Goal: Find specific page/section: Find specific page/section

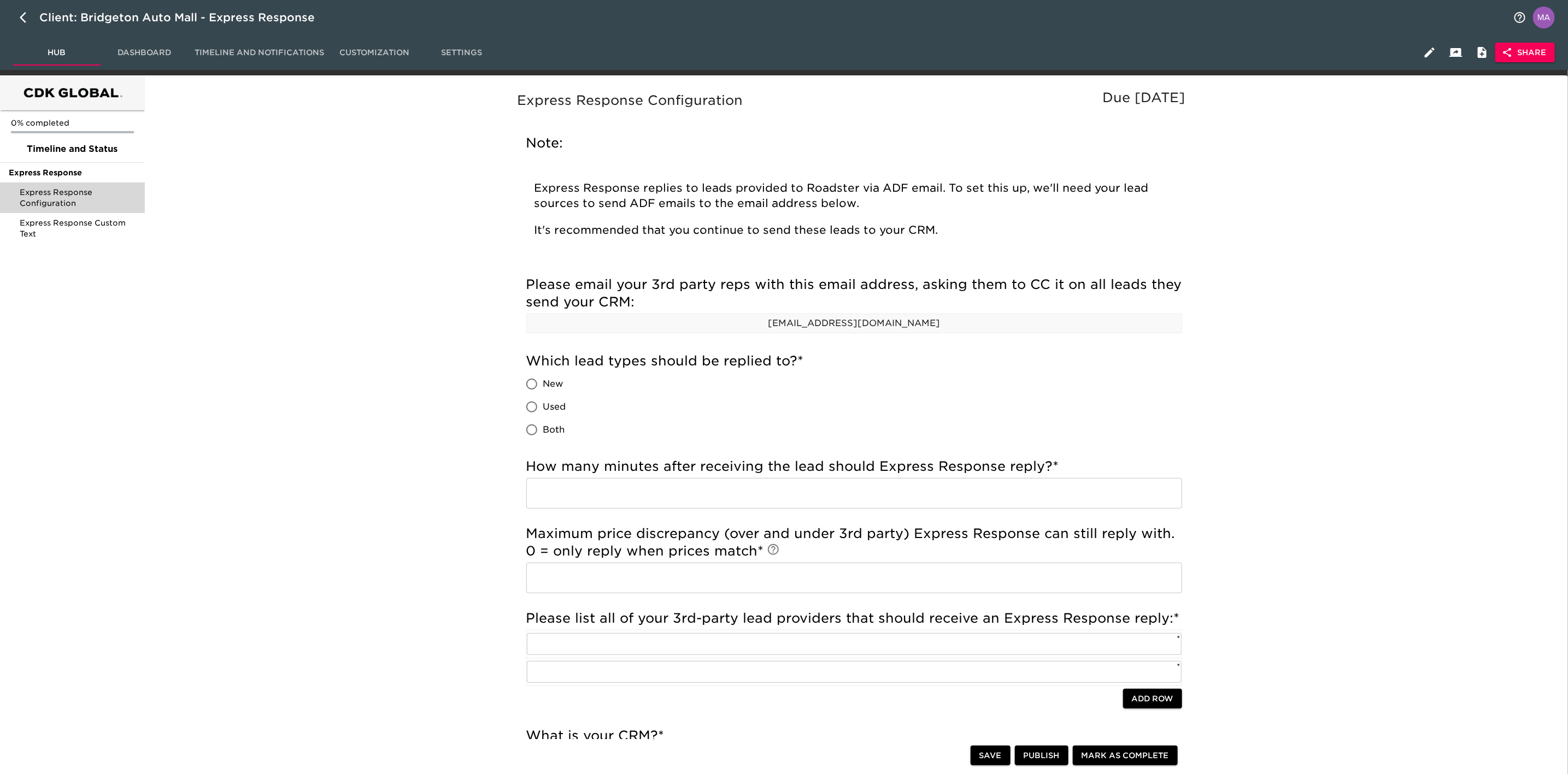
click at [306, 574] on div "Express Response Configuration Due [DATE] Note: Express Response replies to lea…" at bounding box center [854, 699] width 1415 height 1233
click at [223, 379] on div "Express Response Configuration Due [DATE] Note: Express Response replies to lea…" at bounding box center [854, 699] width 1415 height 1233
click at [316, 274] on div "Express Response Configuration Due [DATE] Note: Express Response replies to lea…" at bounding box center [854, 699] width 1415 height 1233
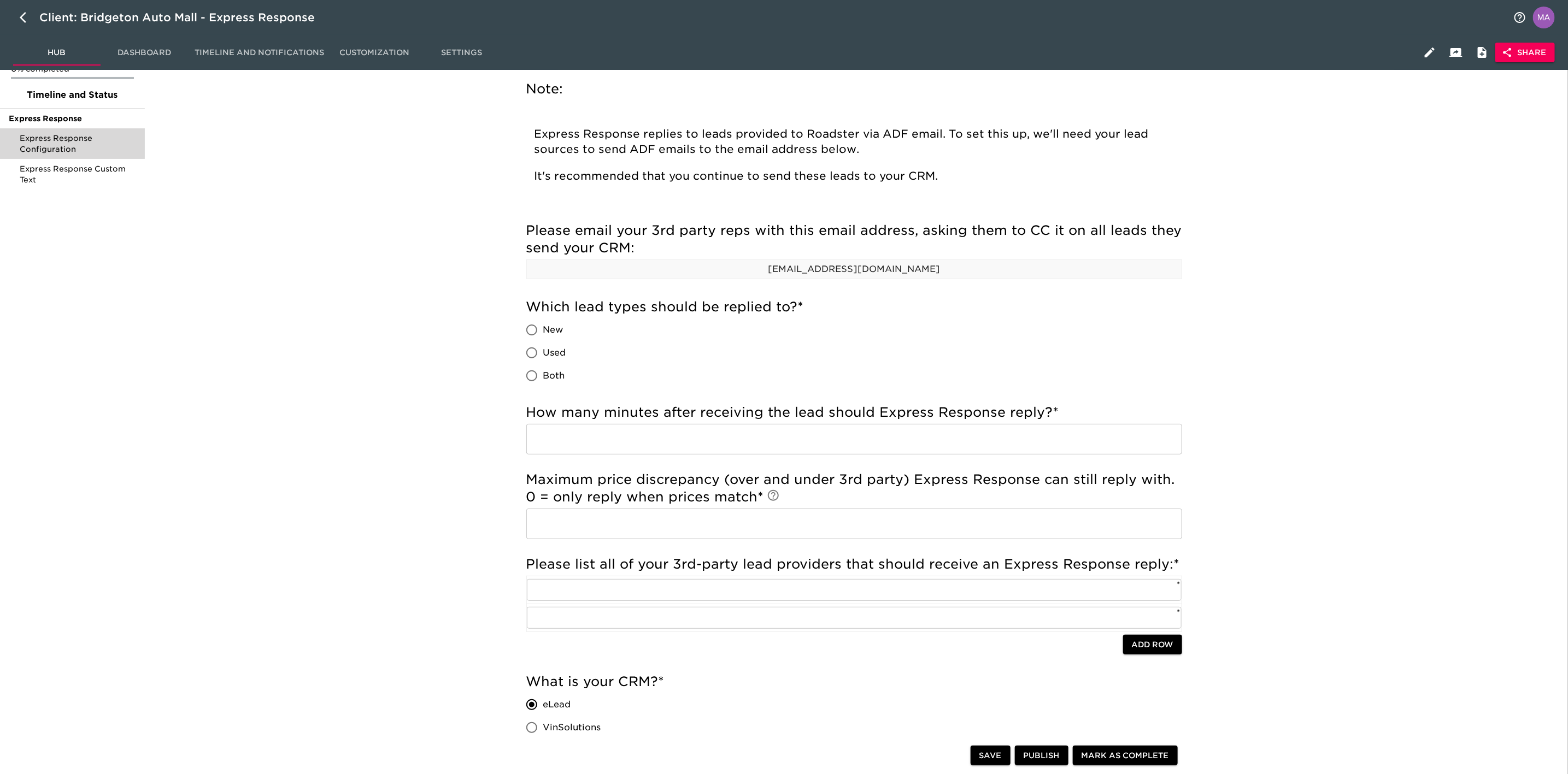
scroll to position [82, 0]
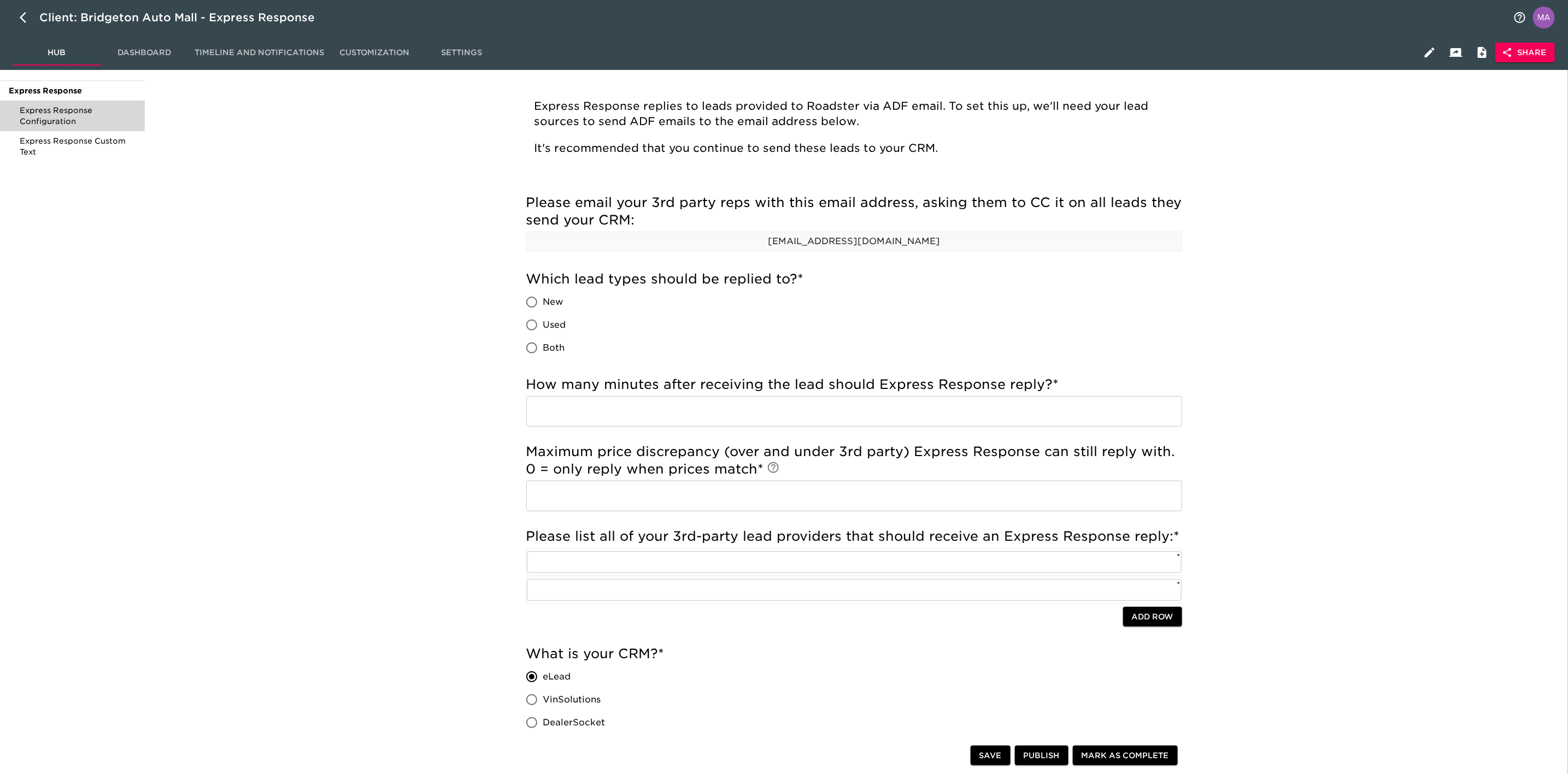
click at [478, 260] on div "Express Response Configuration Due [DATE] Note: Express Response replies to lea…" at bounding box center [854, 617] width 1415 height 1233
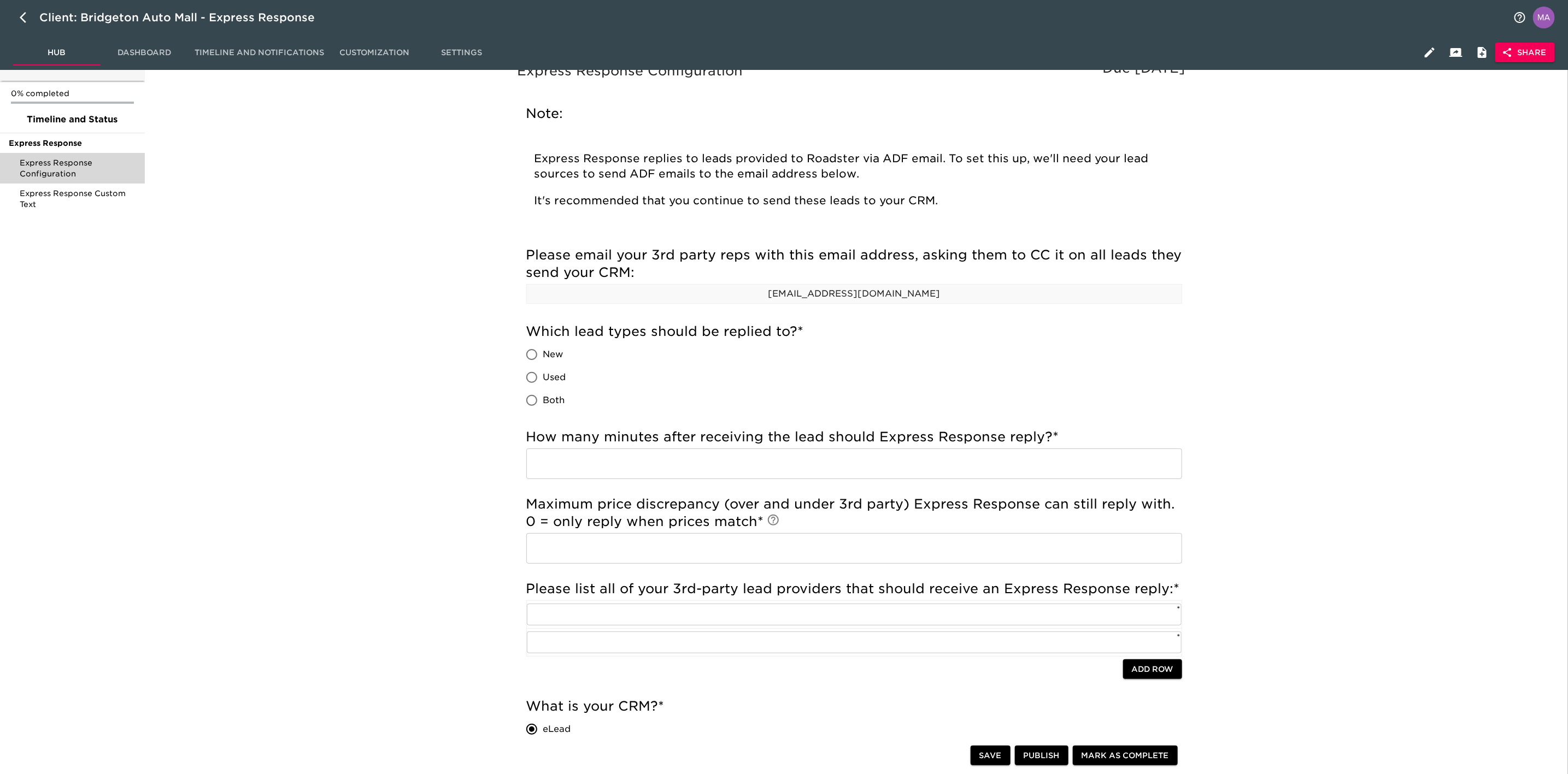
scroll to position [0, 0]
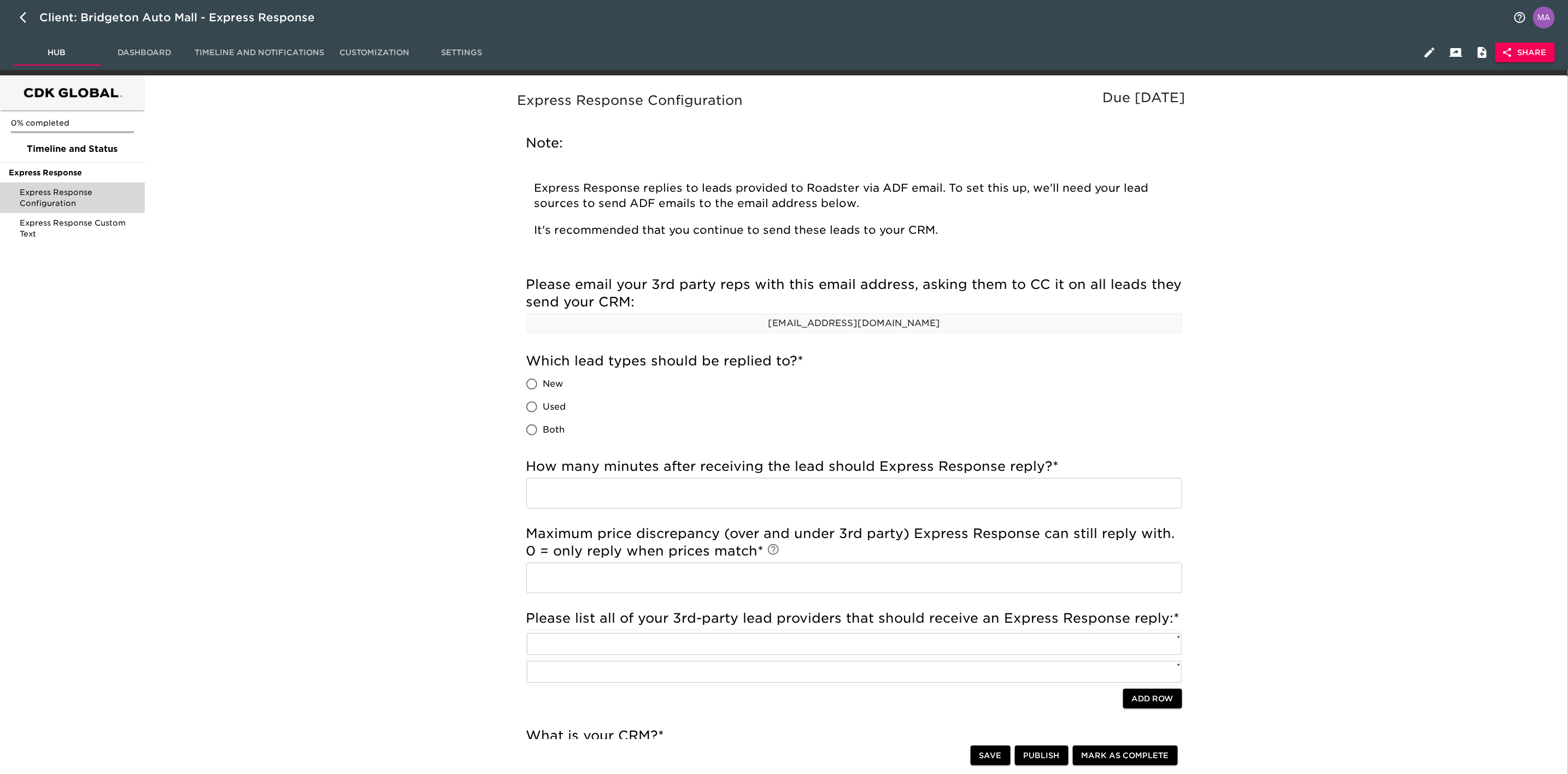
click at [483, 264] on div "Express Response Configuration Due [DATE] Note: Express Response replies to lea…" at bounding box center [854, 699] width 1415 height 1233
click at [483, 267] on div "Express Response Configuration Due [DATE] Note: Express Response replies to lea…" at bounding box center [854, 699] width 1415 height 1233
click at [336, 269] on div "Express Response Configuration Due [DATE] Note: Express Response replies to lea…" at bounding box center [854, 699] width 1415 height 1233
click at [18, 21] on button "button" at bounding box center [26, 17] width 26 height 26
select select "10"
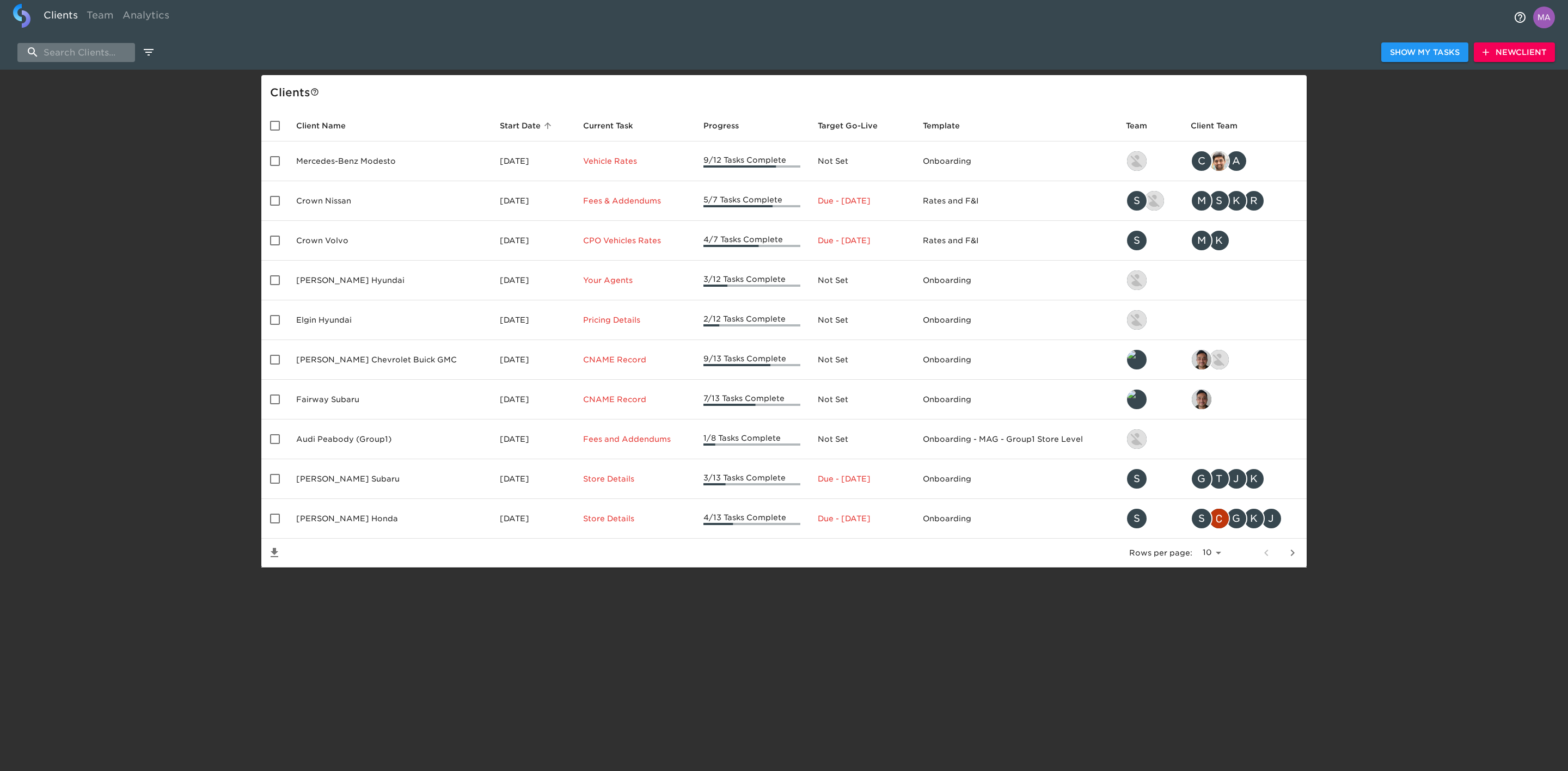
click at [115, 51] on input "search" at bounding box center [76, 52] width 117 height 19
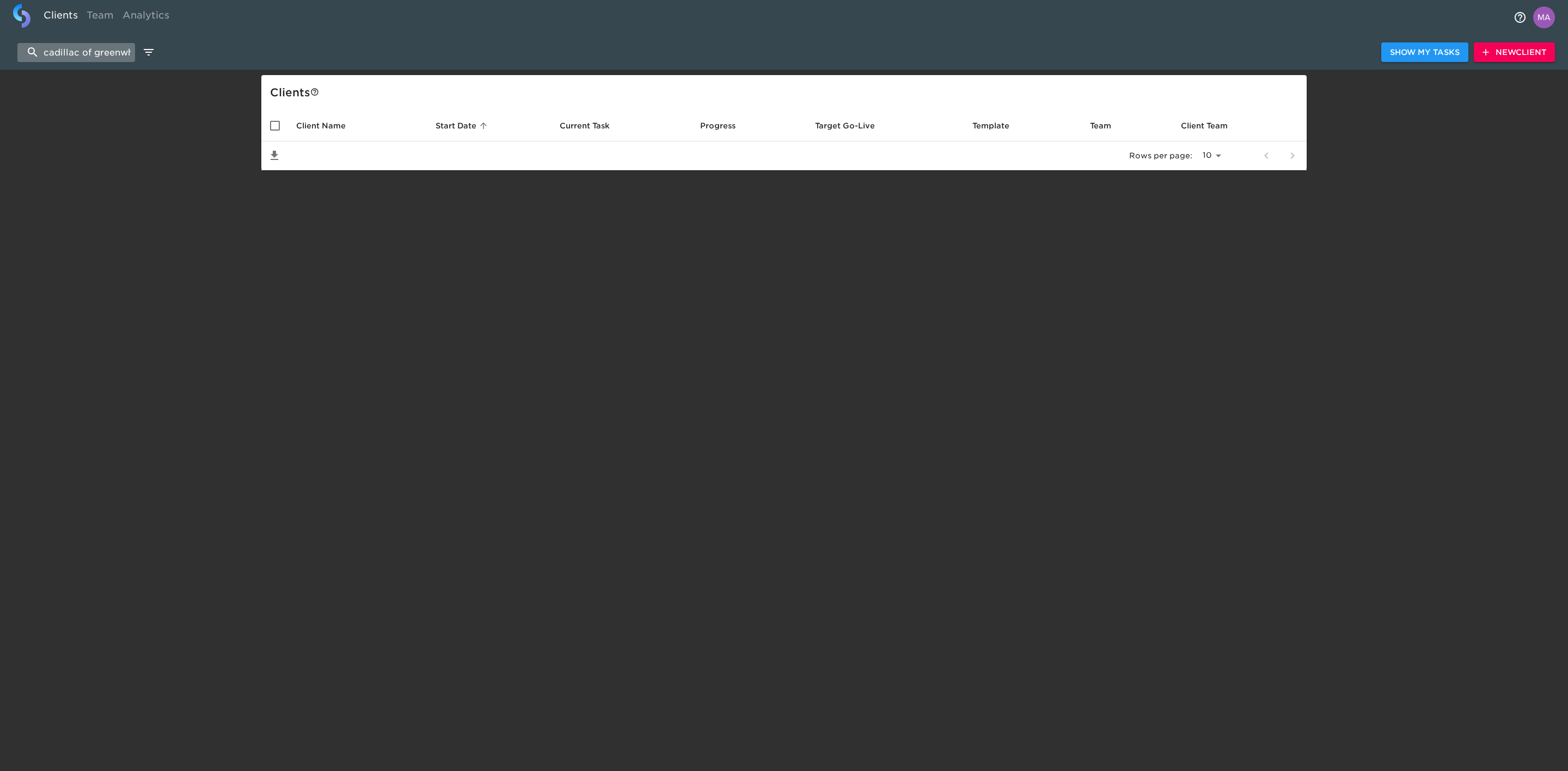
scroll to position [0, 2]
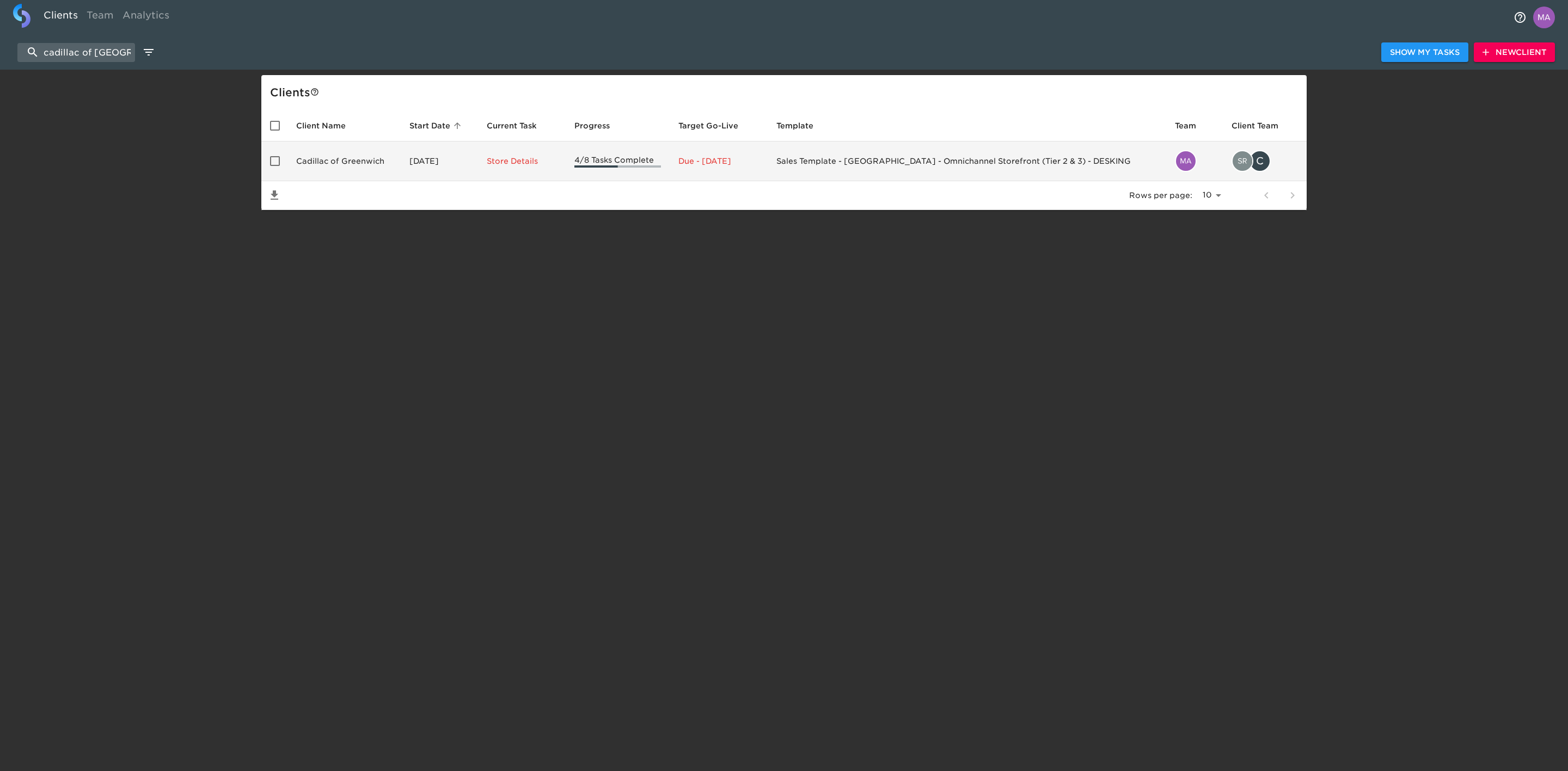
type input "cadillac of [GEOGRAPHIC_DATA]"
click at [534, 162] on p "Store Details" at bounding box center [522, 160] width 70 height 11
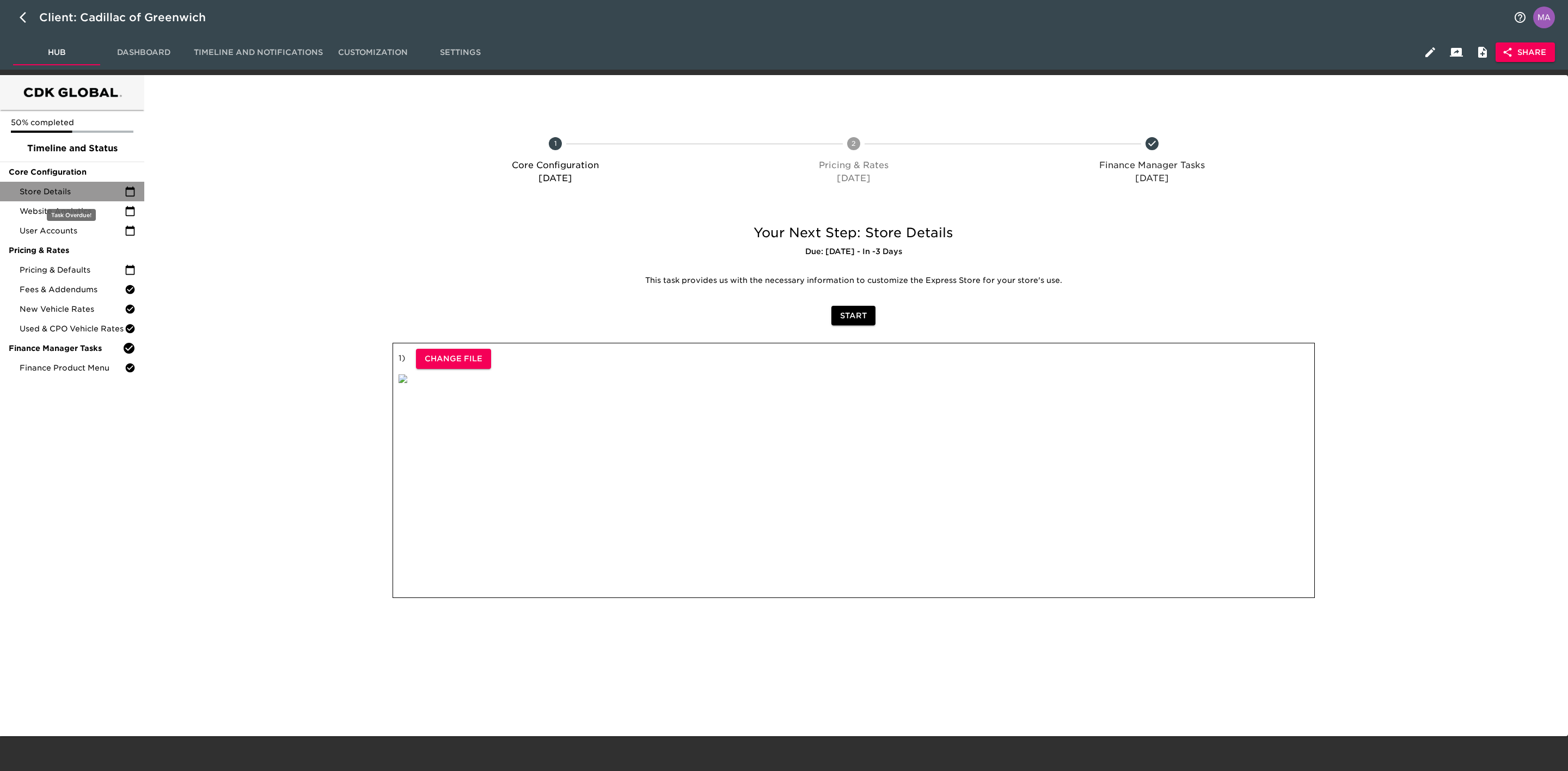
click at [79, 187] on span "Store Details" at bounding box center [72, 191] width 105 height 11
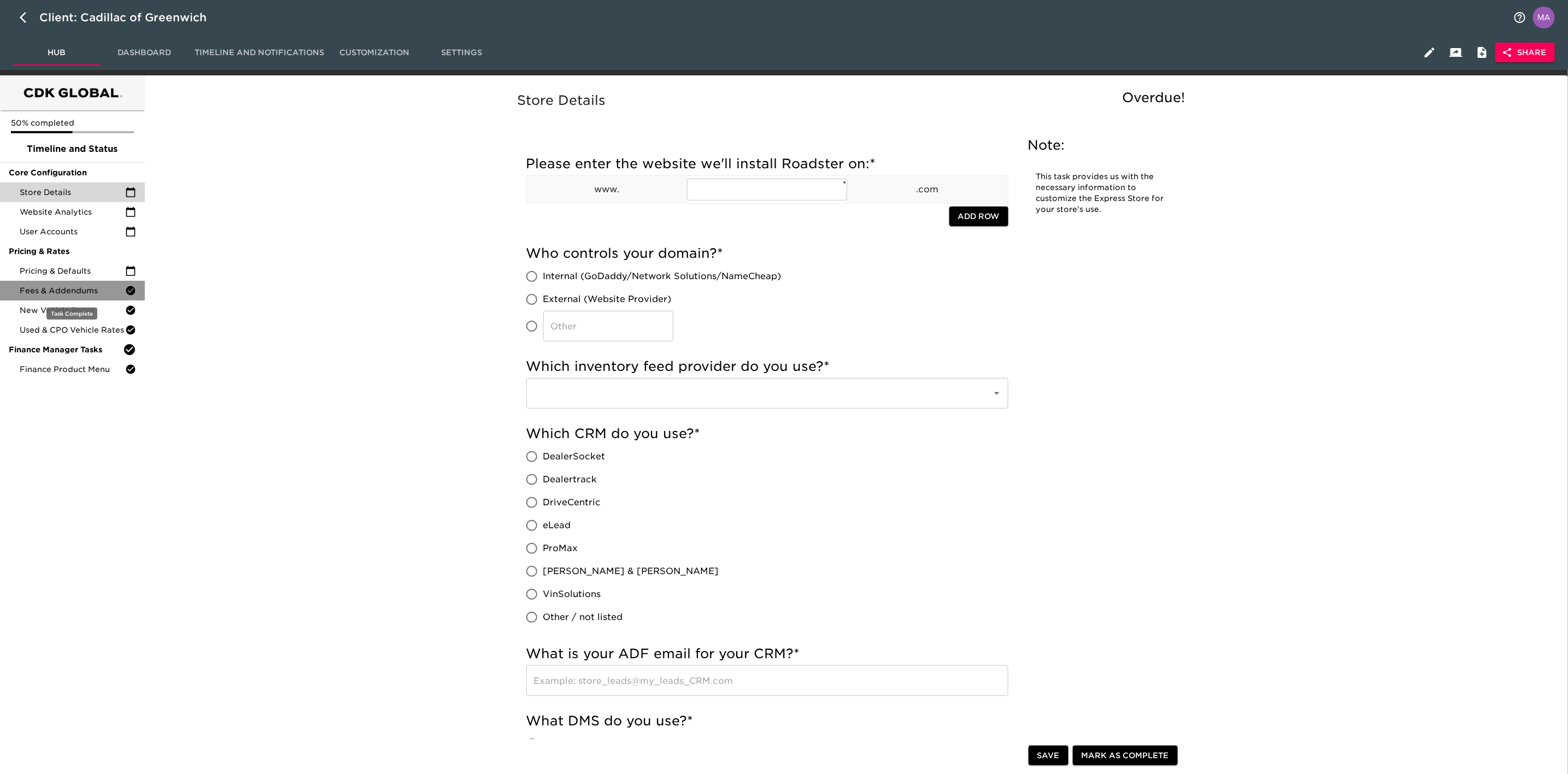
click at [68, 292] on span "Fees & Addendums" at bounding box center [72, 290] width 105 height 11
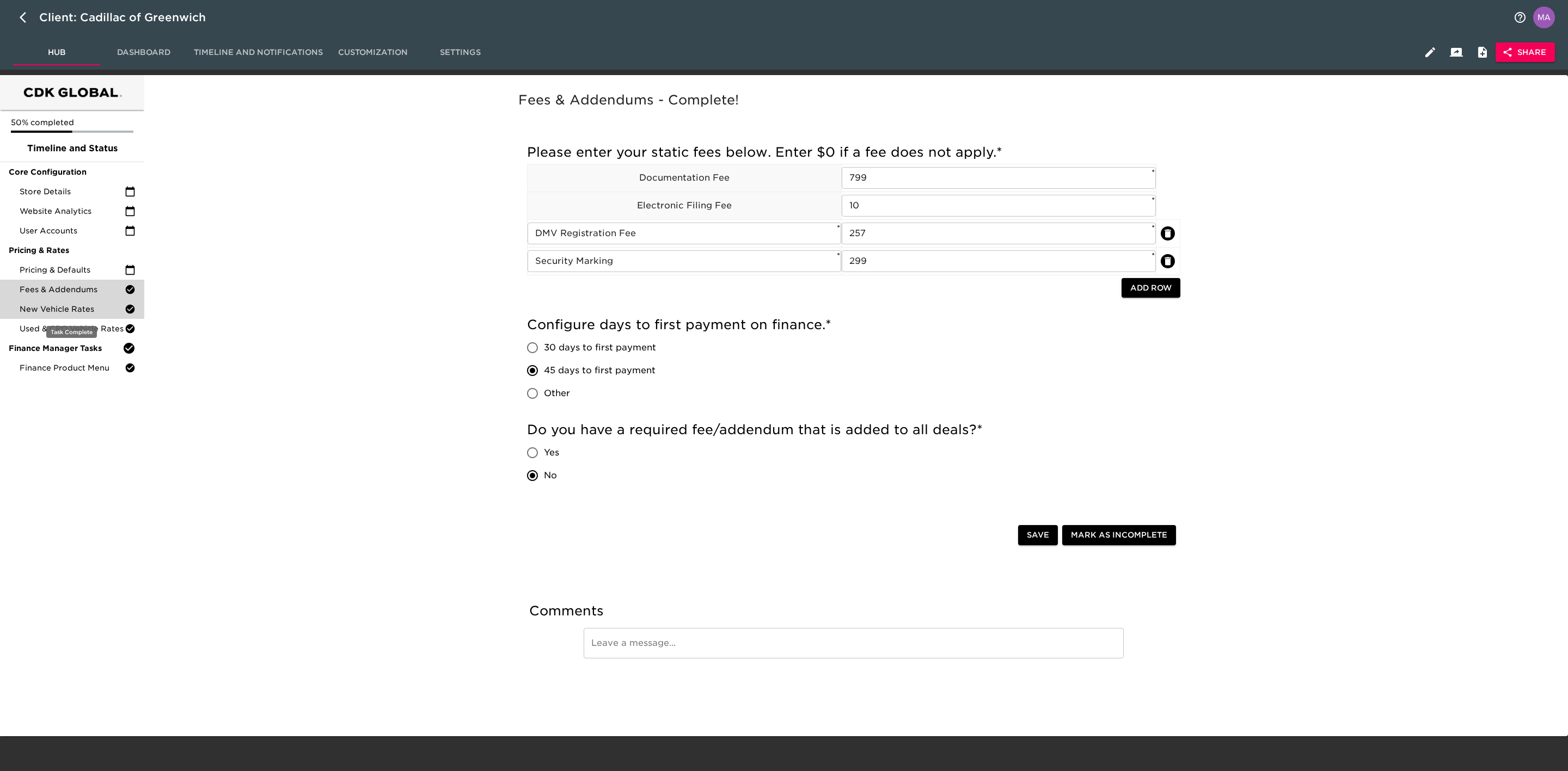
click at [63, 309] on span "New Vehicle Rates" at bounding box center [72, 309] width 105 height 11
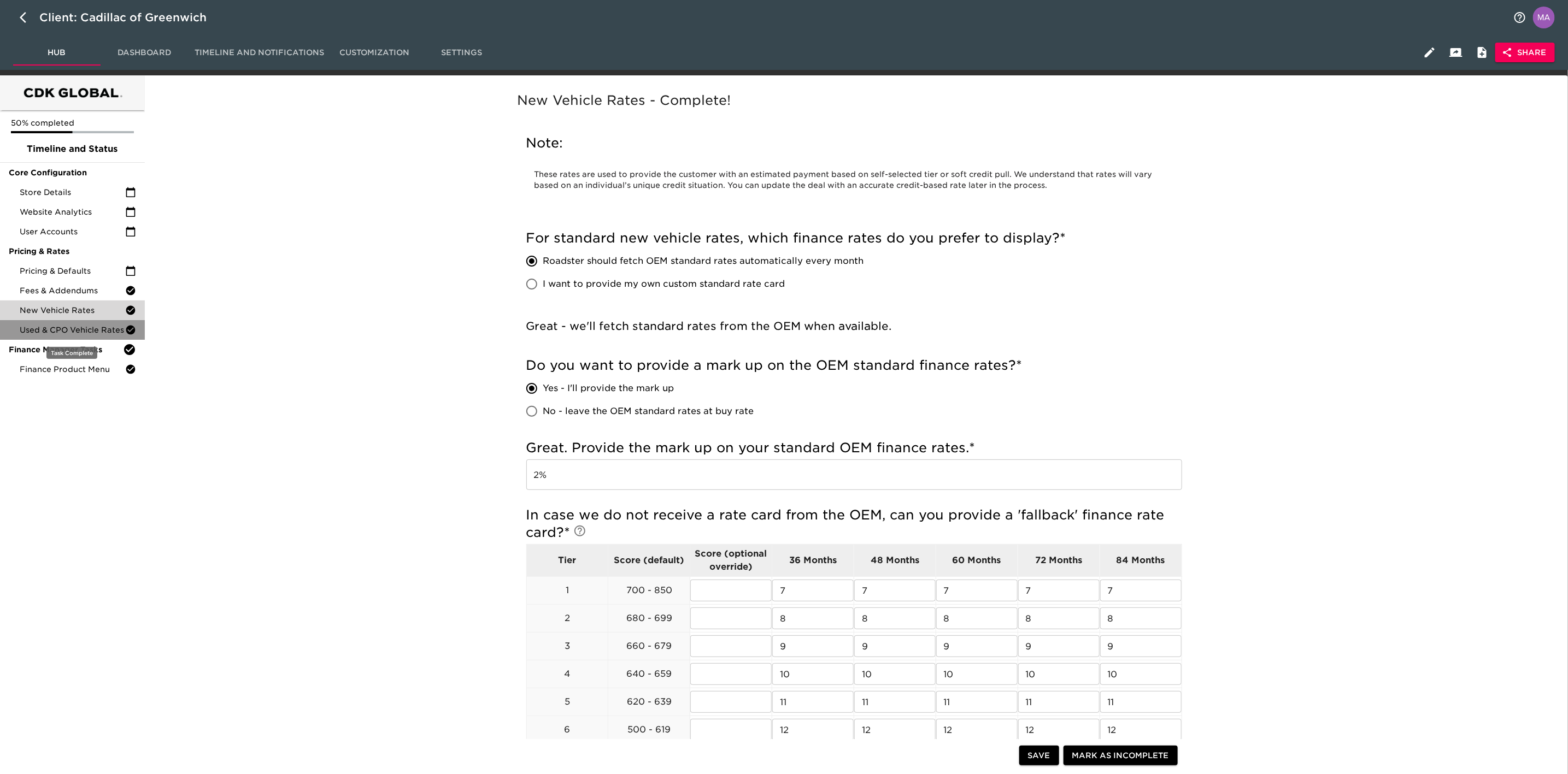
click at [54, 329] on span "Used & CPO Vehicle Rates" at bounding box center [72, 329] width 105 height 11
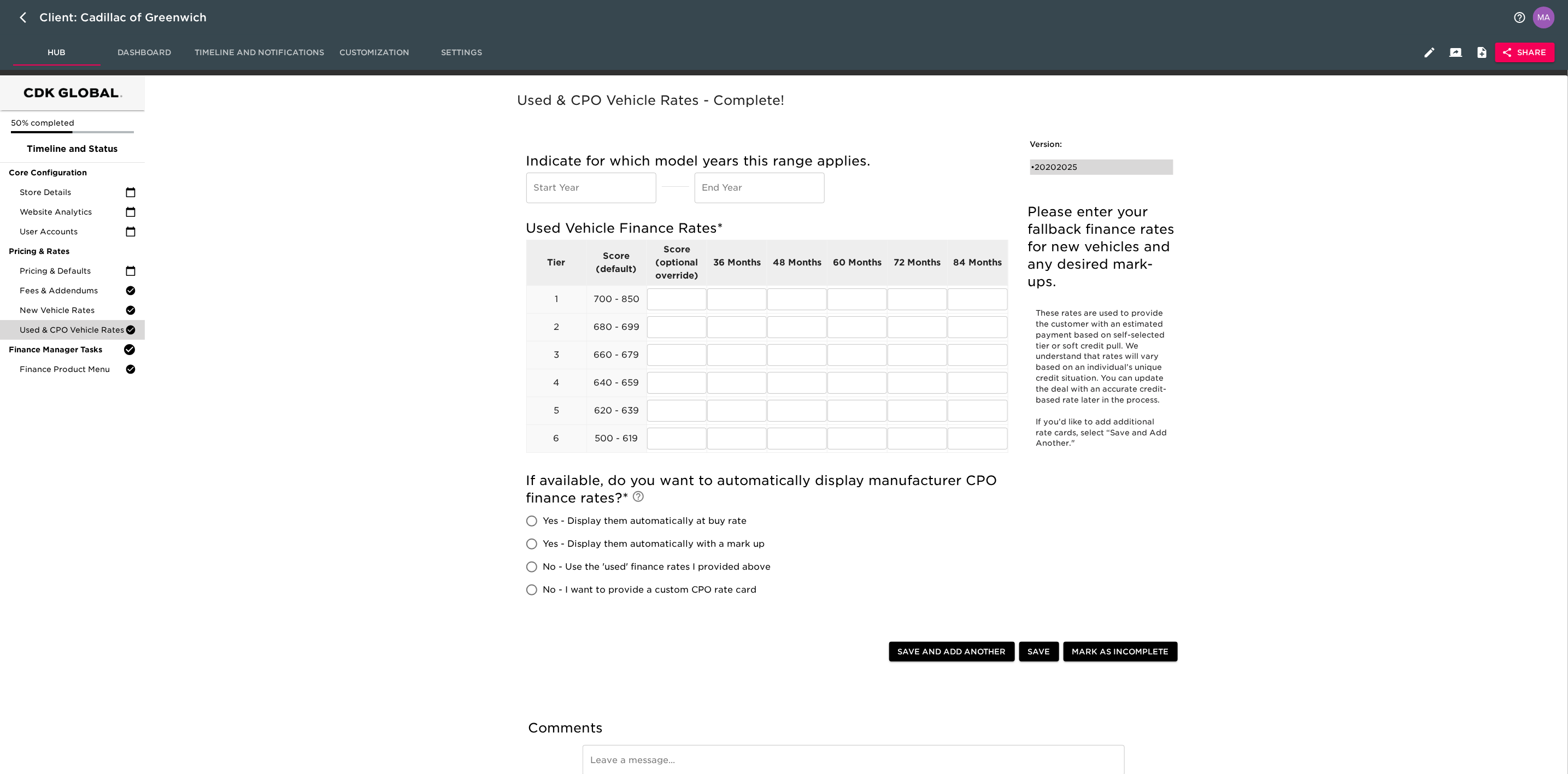
click at [1059, 173] on div "• 20202025" at bounding box center [1102, 167] width 143 height 16
type input "2020"
type input "2025"
radio input "true"
click at [130, 432] on div "50% completed Timeline and Status Core Configuration Store Details Website Anal…" at bounding box center [72, 458] width 145 height 765
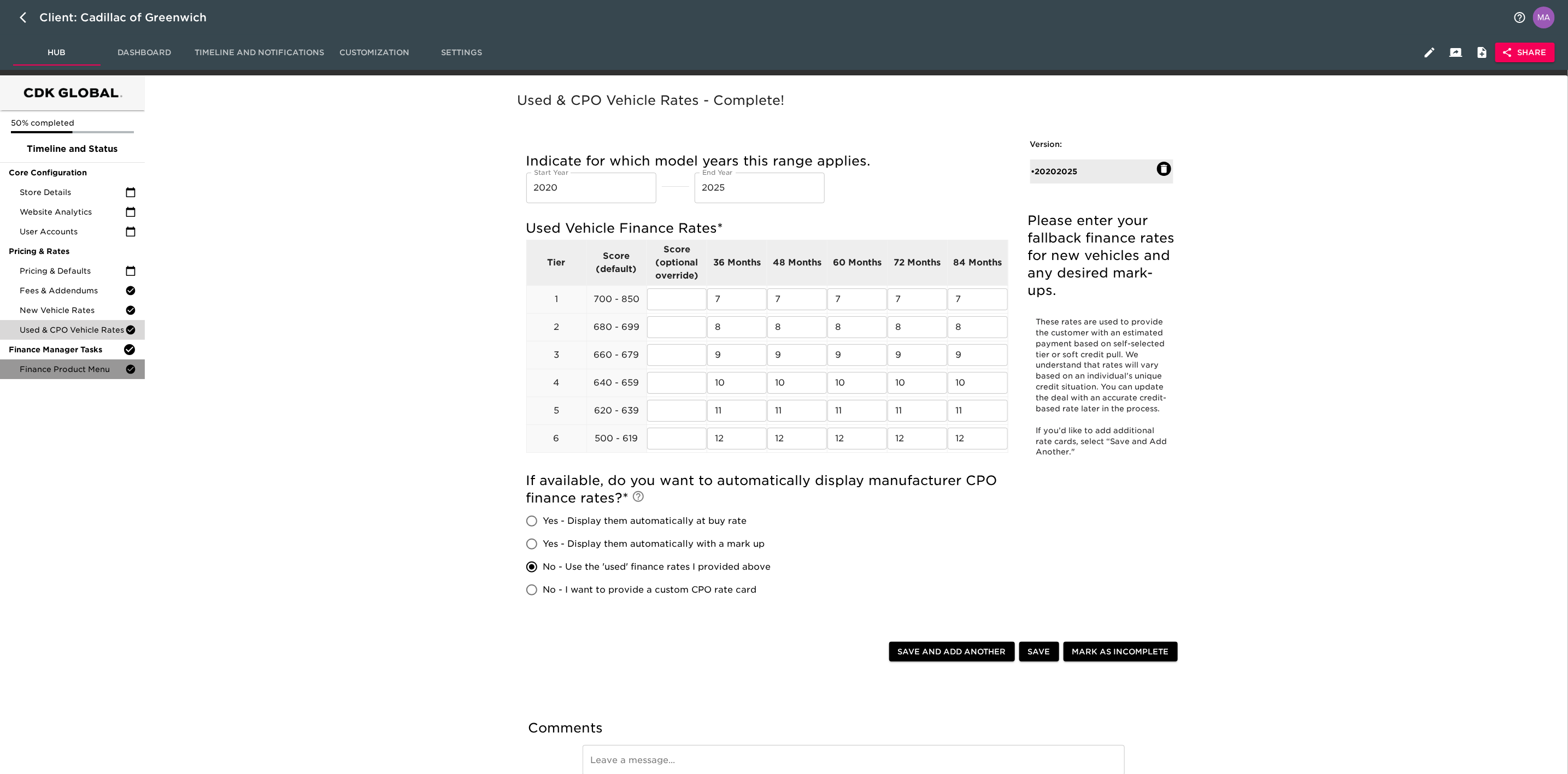
click at [83, 371] on span "Finance Product Menu" at bounding box center [72, 369] width 105 height 11
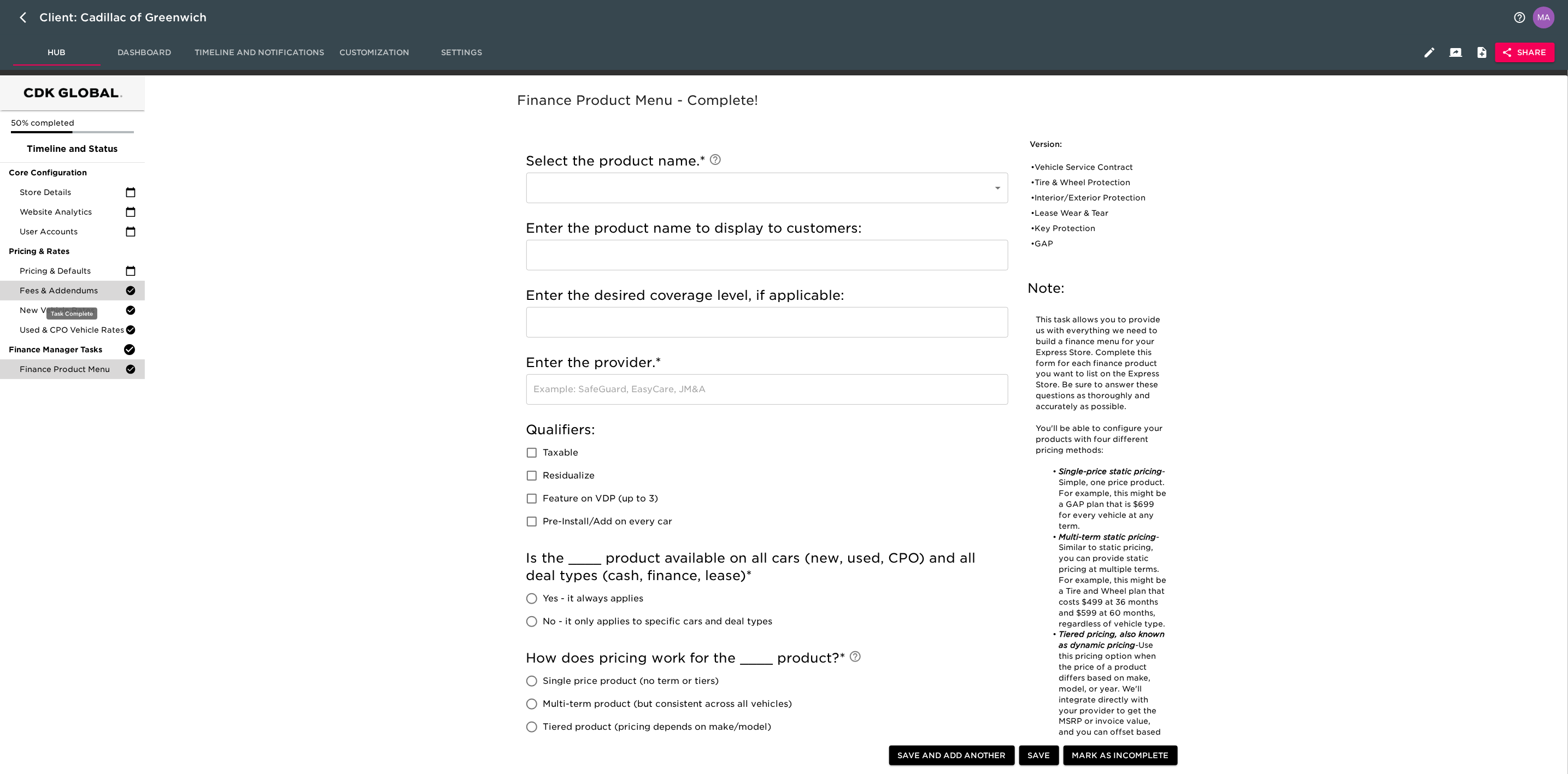
click at [83, 291] on span "Fees & Addendums" at bounding box center [72, 290] width 105 height 11
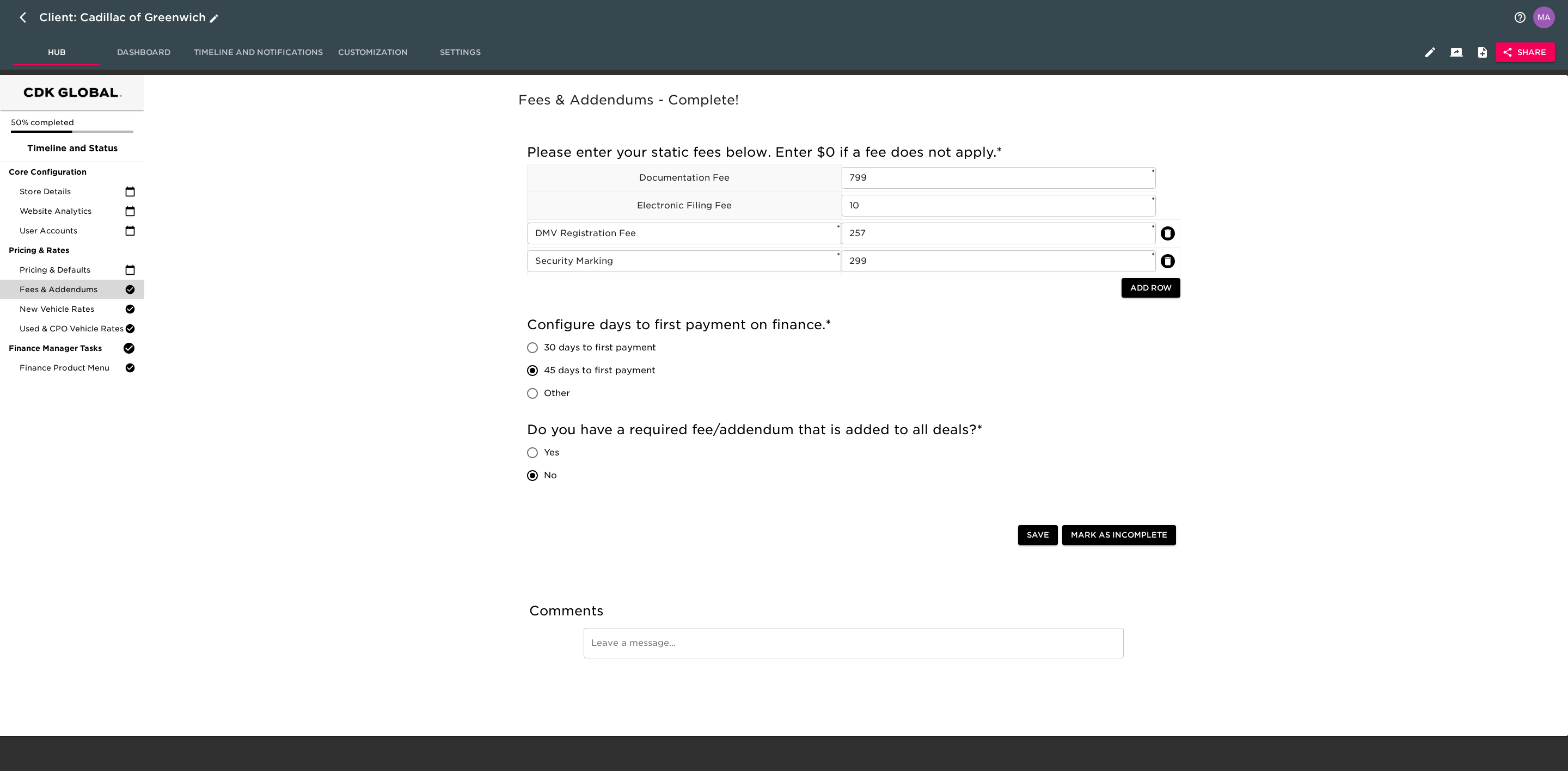
click at [20, 18] on icon "button" at bounding box center [26, 17] width 13 height 13
select select "10"
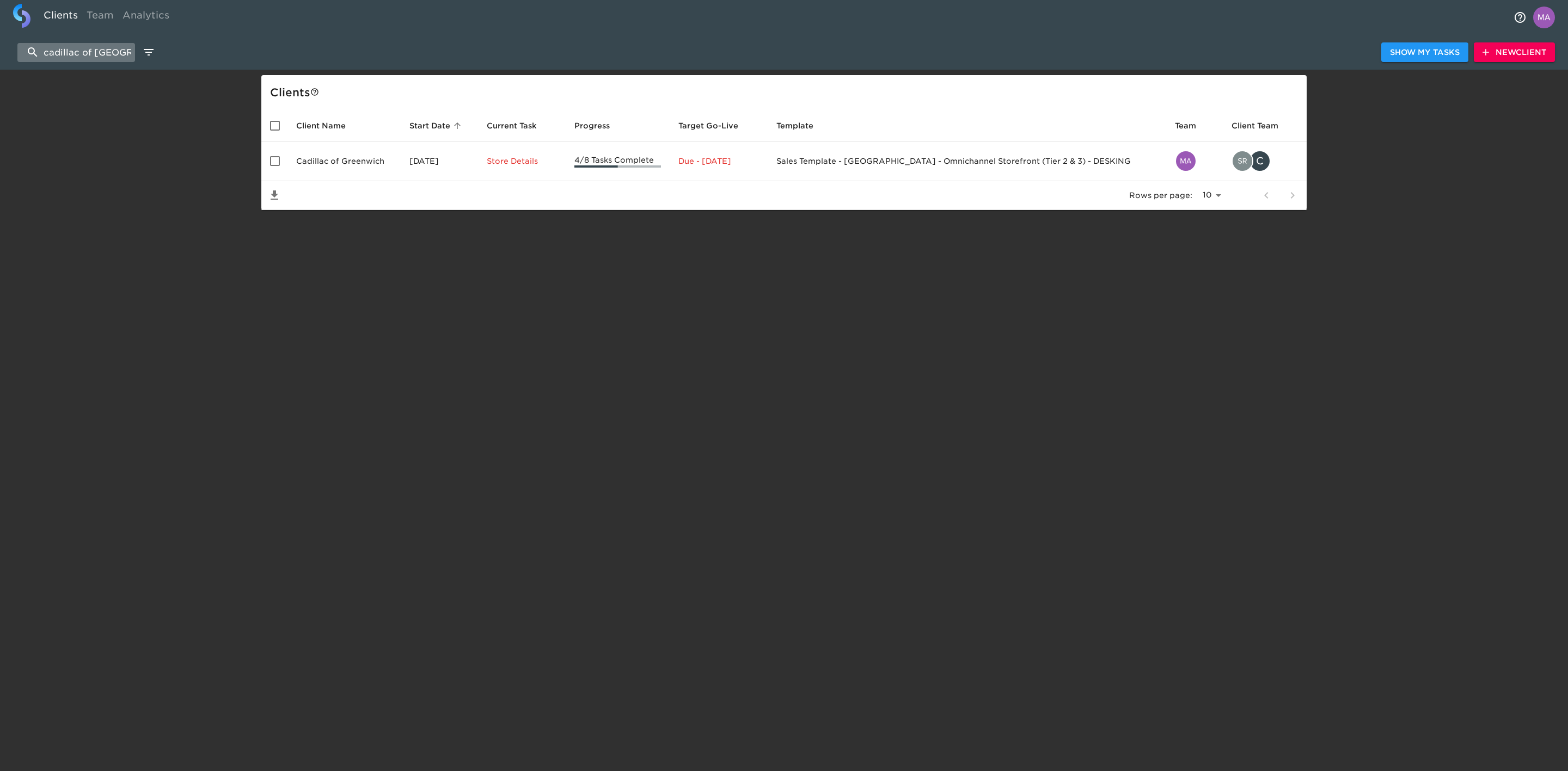
click at [113, 53] on input "cadillac of [GEOGRAPHIC_DATA]" at bounding box center [76, 52] width 117 height 19
type input "a"
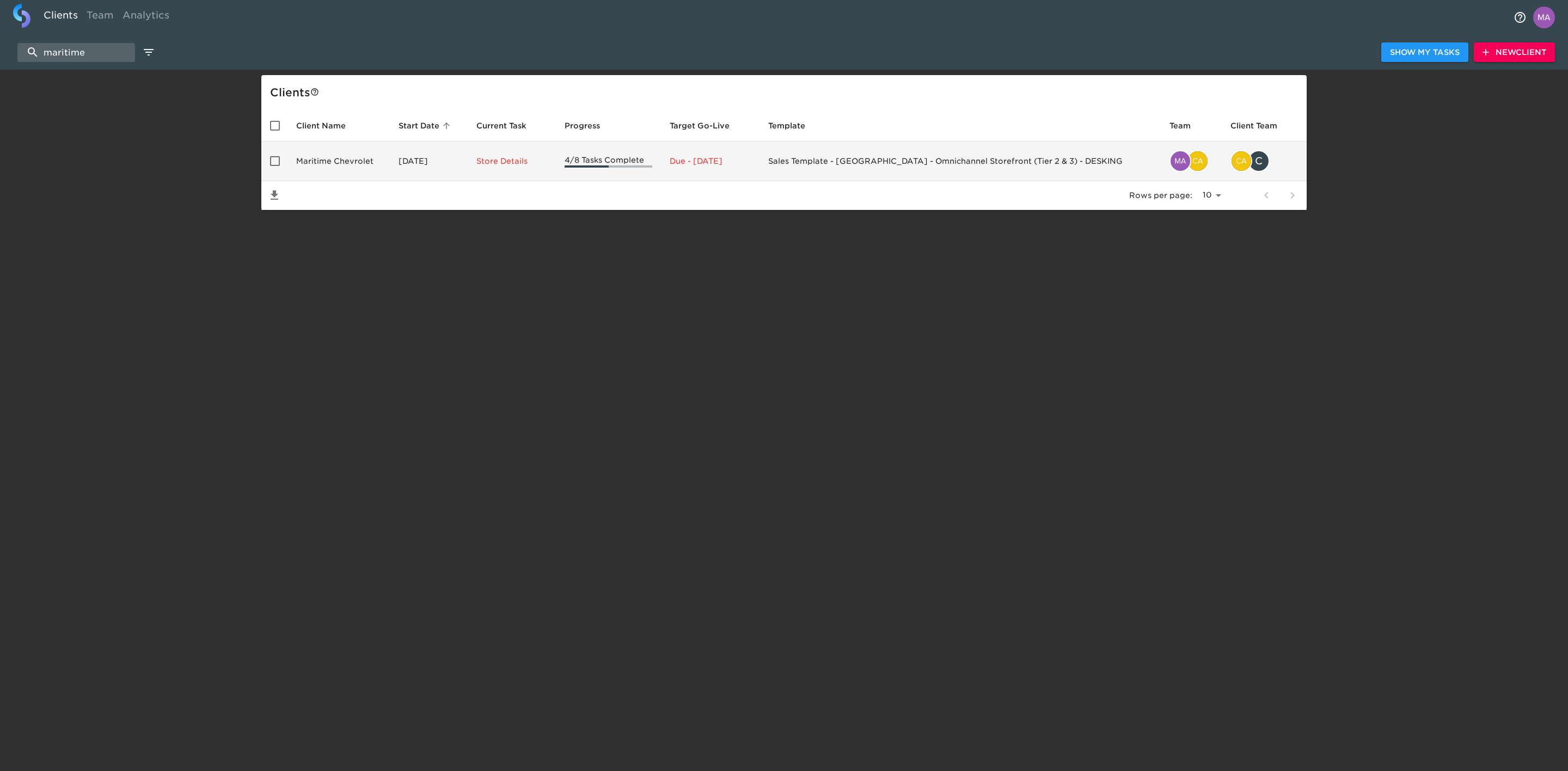
type input "maritime"
click at [518, 160] on p "Store Details" at bounding box center [512, 160] width 71 height 11
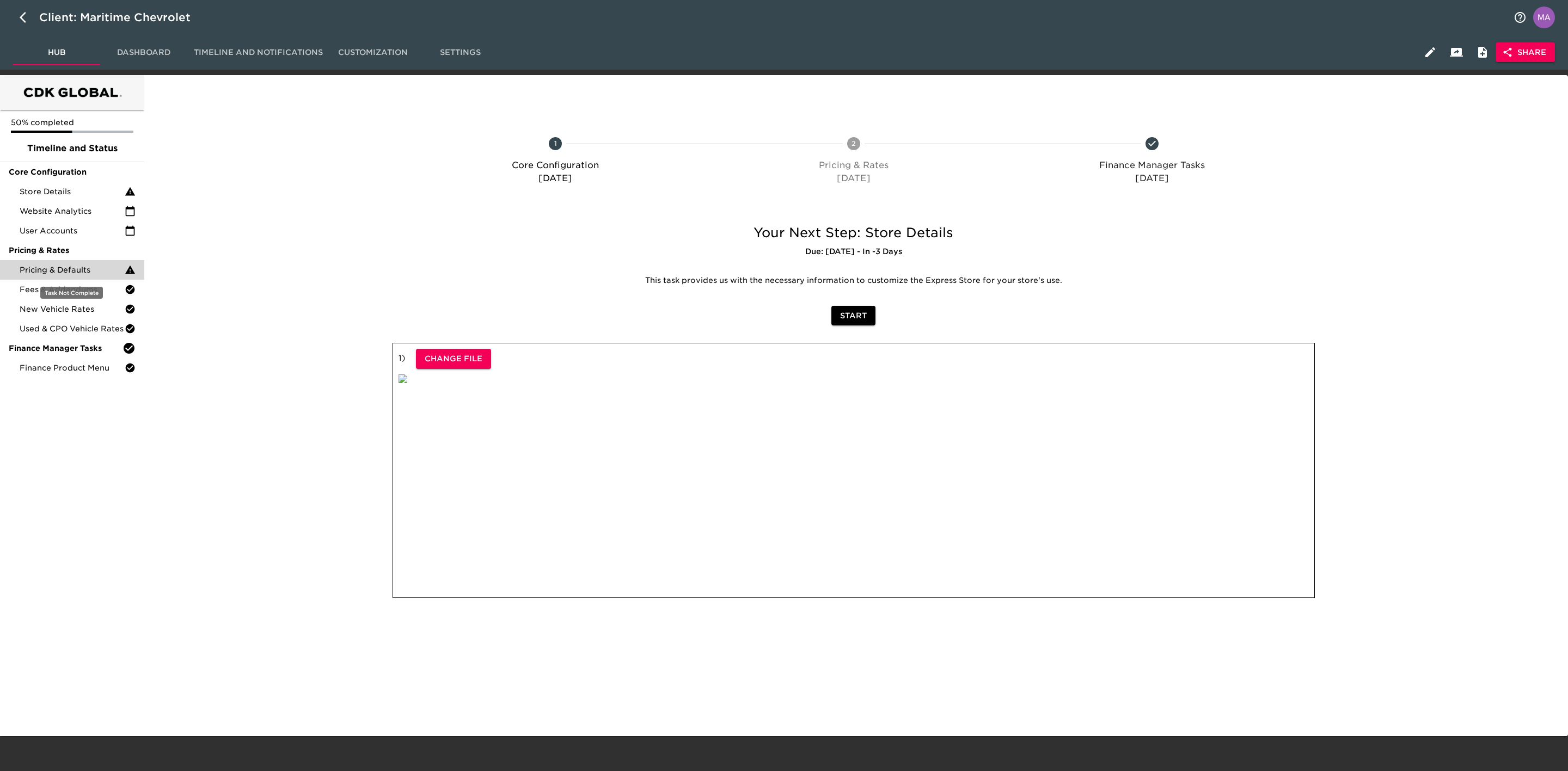
click at [56, 276] on div "Pricing & Defaults" at bounding box center [72, 270] width 144 height 20
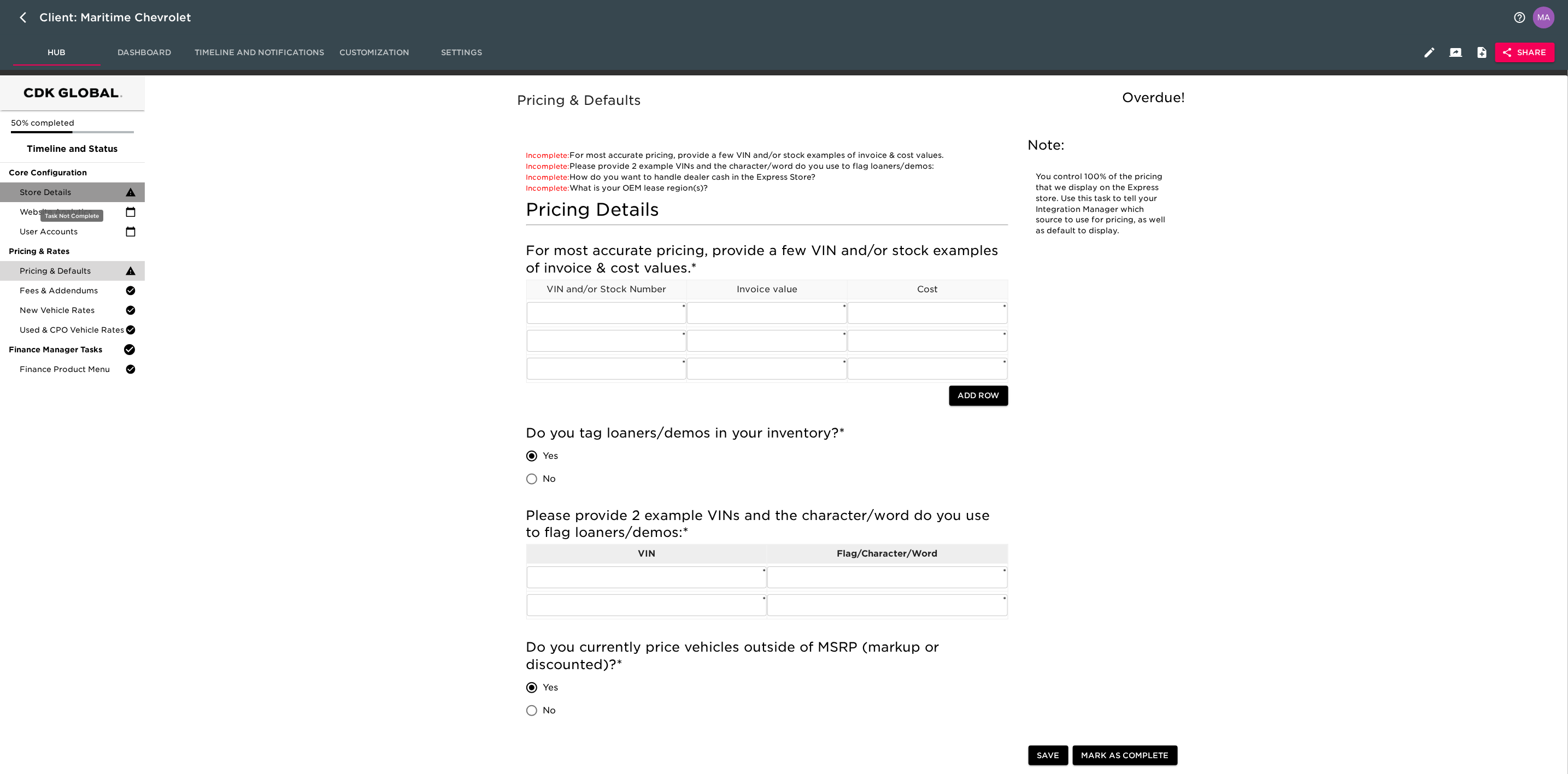
click at [53, 195] on span "Store Details" at bounding box center [72, 192] width 105 height 11
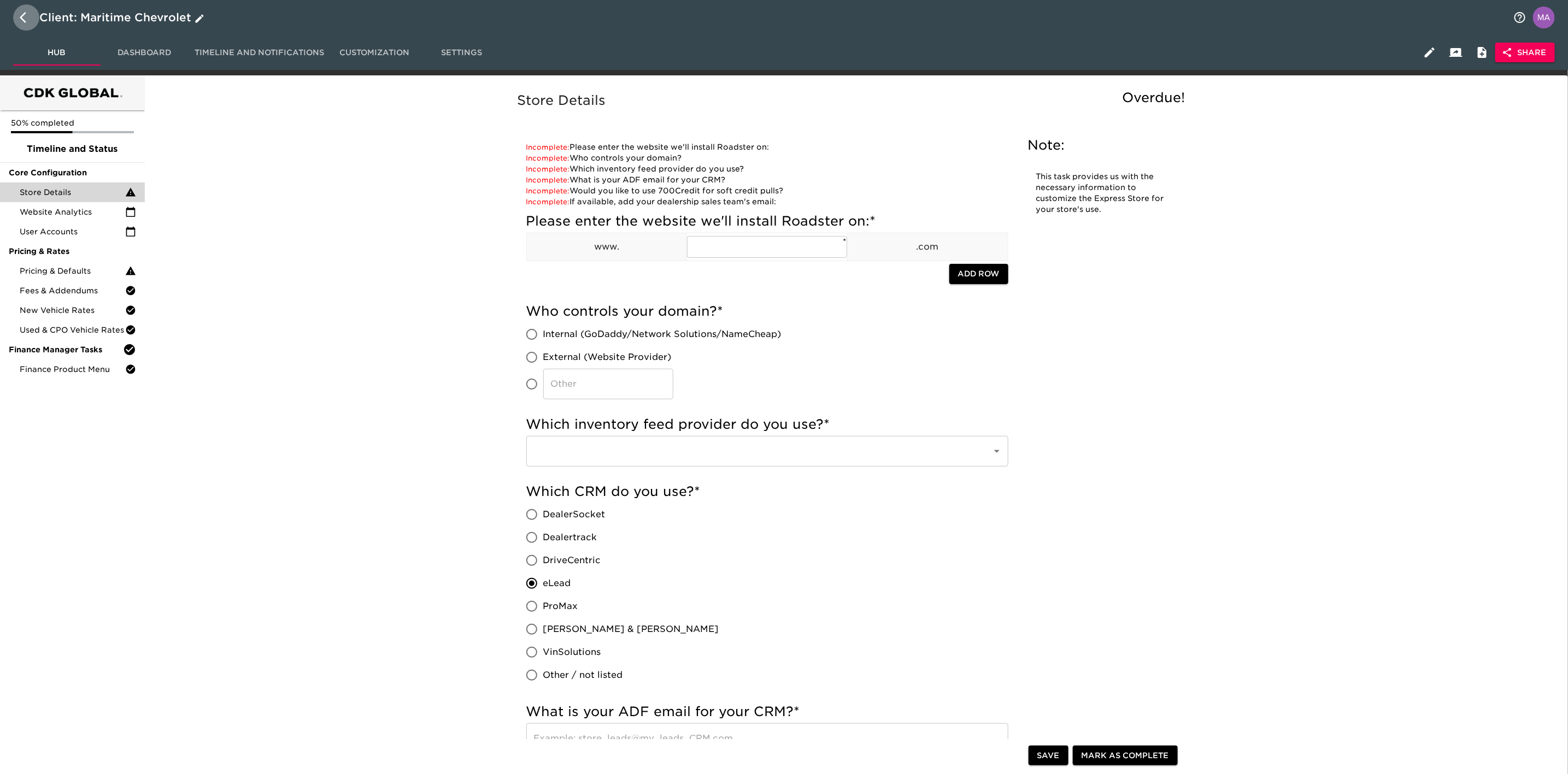
click at [28, 17] on icon "button" at bounding box center [26, 17] width 13 height 13
select select "10"
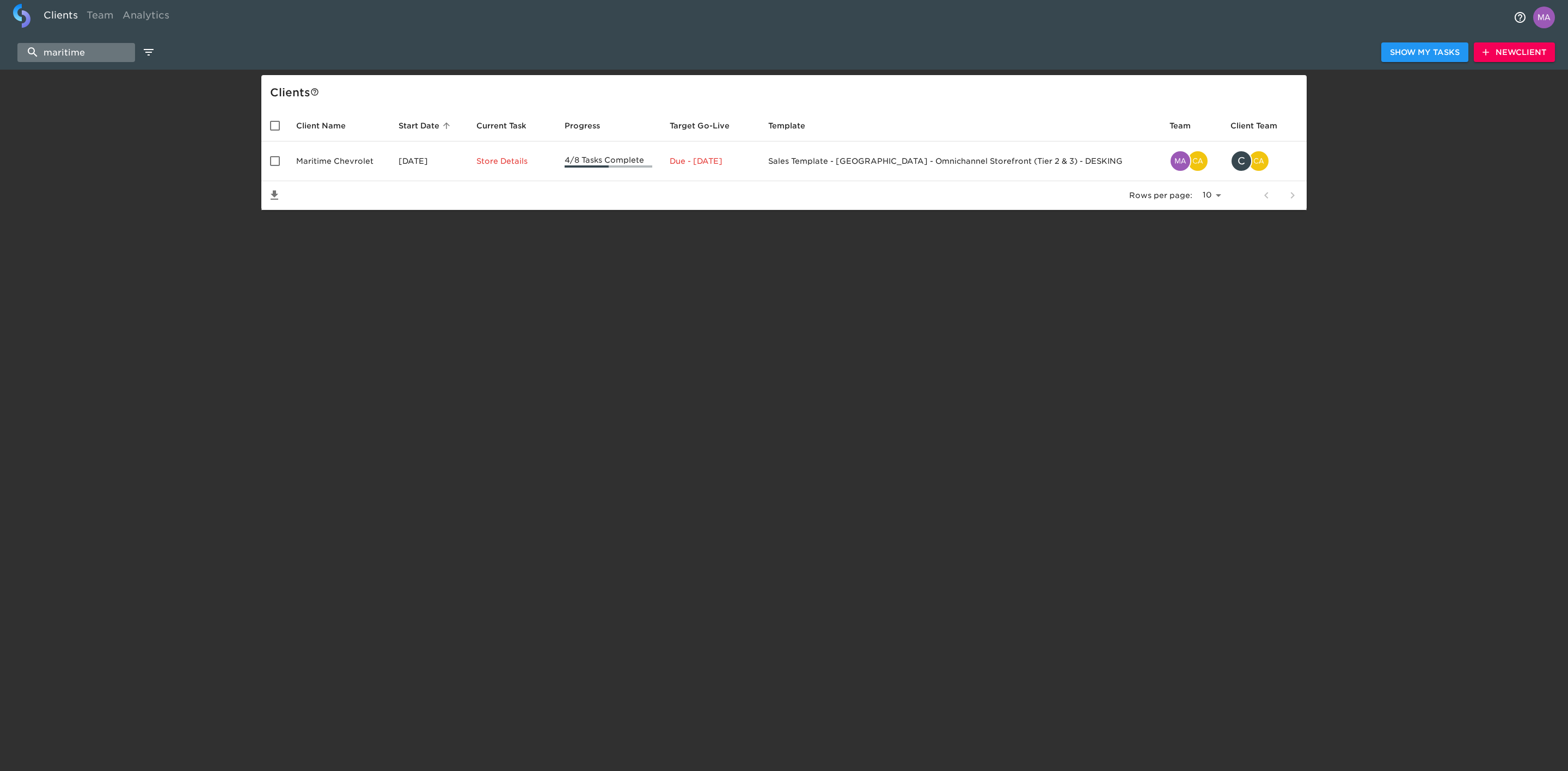
click at [90, 49] on input "maritime" at bounding box center [76, 52] width 117 height 19
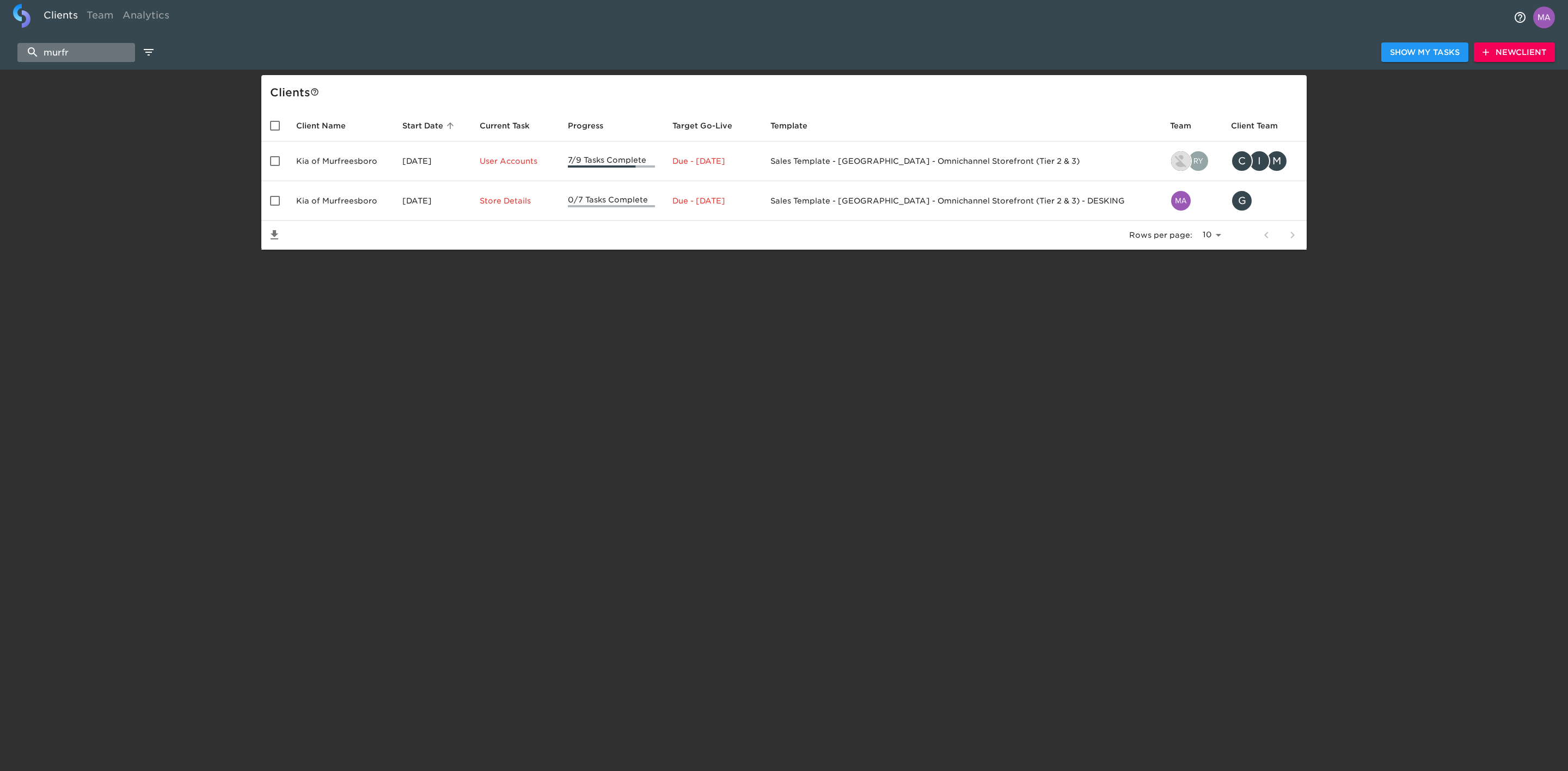
click at [89, 56] on input "murfr" at bounding box center [76, 52] width 117 height 19
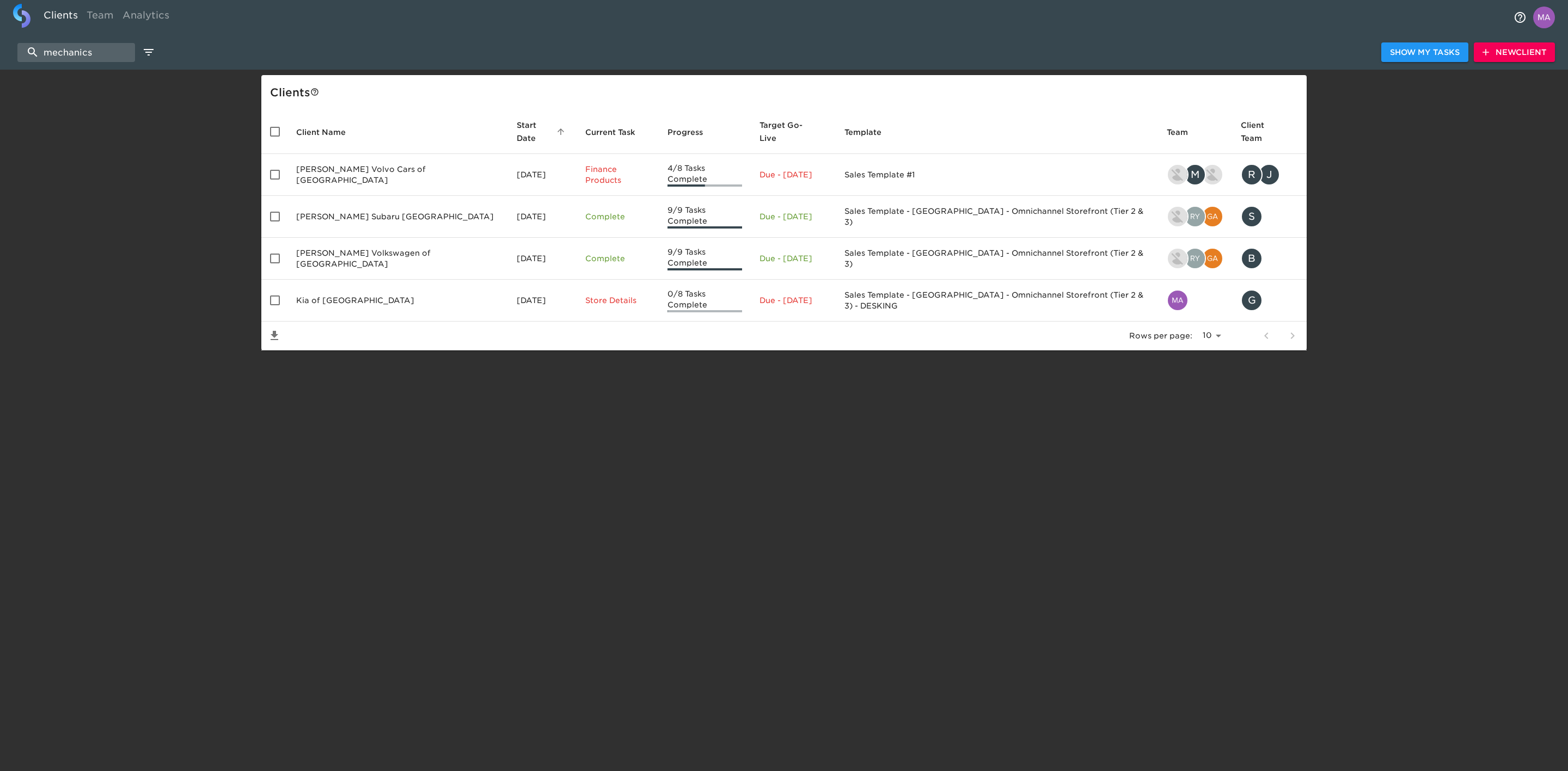
click at [113, 189] on div "mechanics Show My Tasks New Client Client s Client Name Start Date sorted ascen…" at bounding box center [784, 210] width 1568 height 281
click at [68, 54] on input "mechanics" at bounding box center [76, 52] width 117 height 19
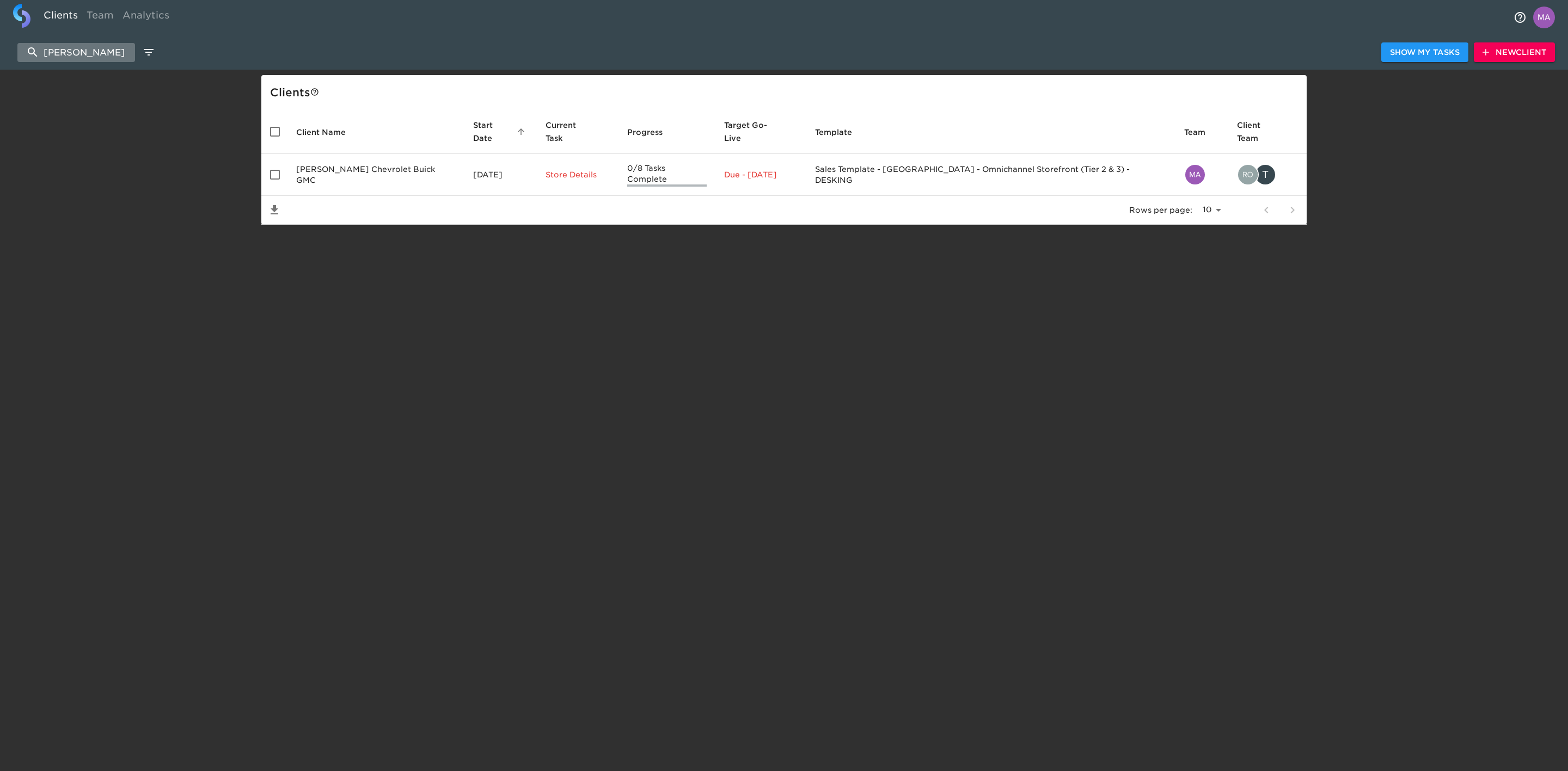
click at [91, 46] on input "[PERSON_NAME]" at bounding box center [76, 52] width 117 height 19
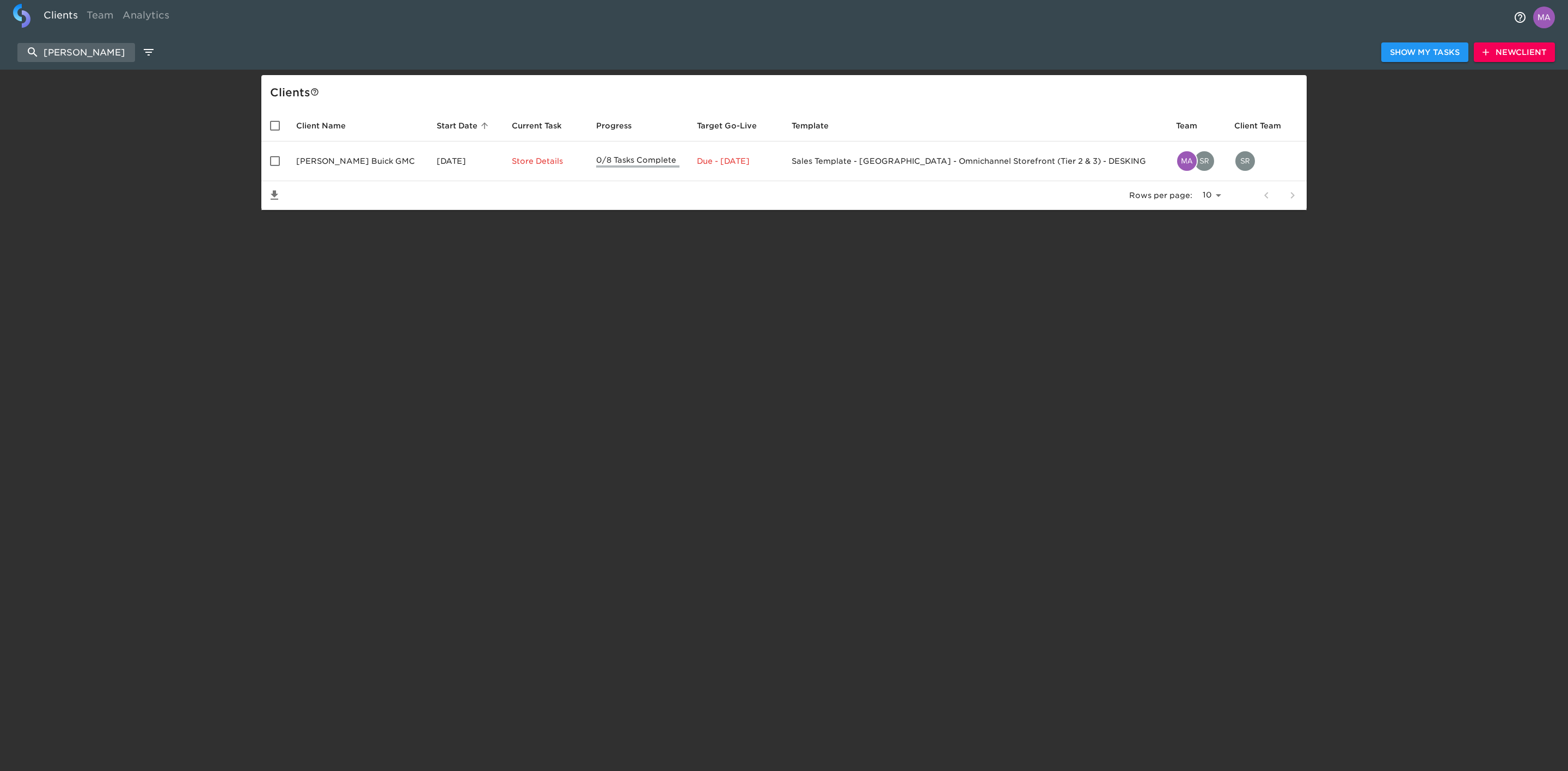
type input "[PERSON_NAME]"
